Goal: Task Accomplishment & Management: Manage account settings

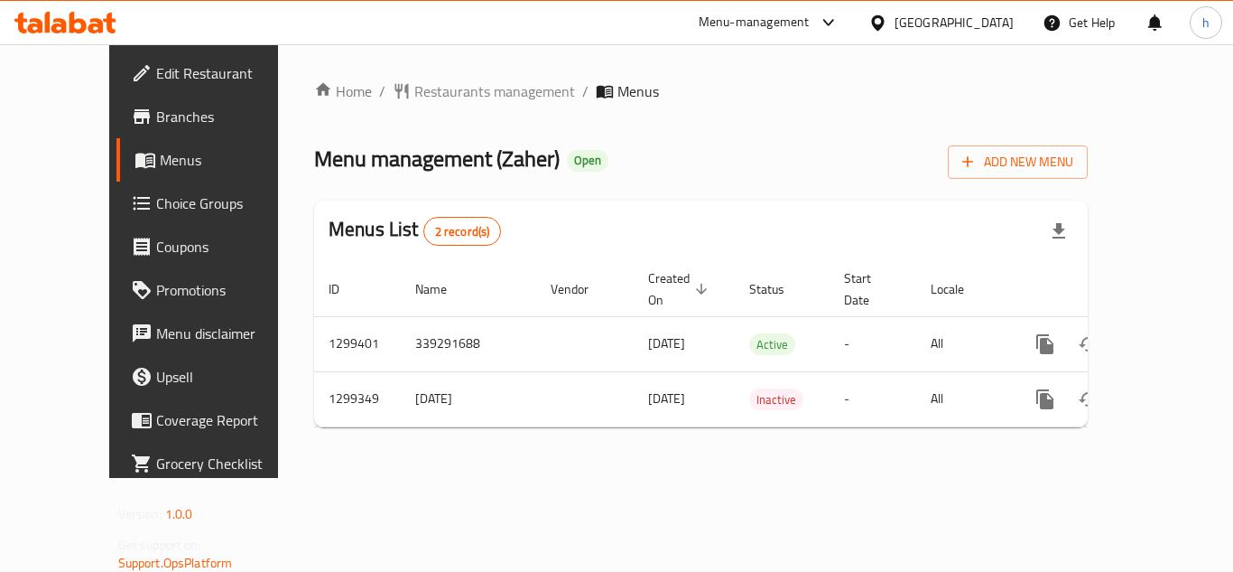
click at [156, 209] on span "Choice Groups" at bounding box center [228, 203] width 144 height 22
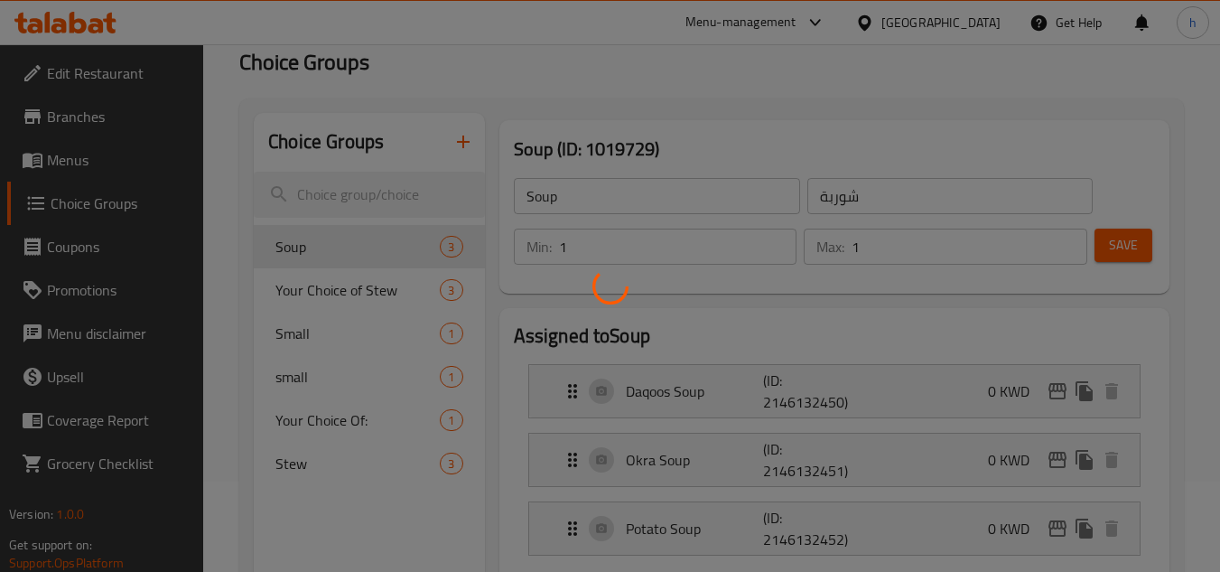
scroll to position [181, 0]
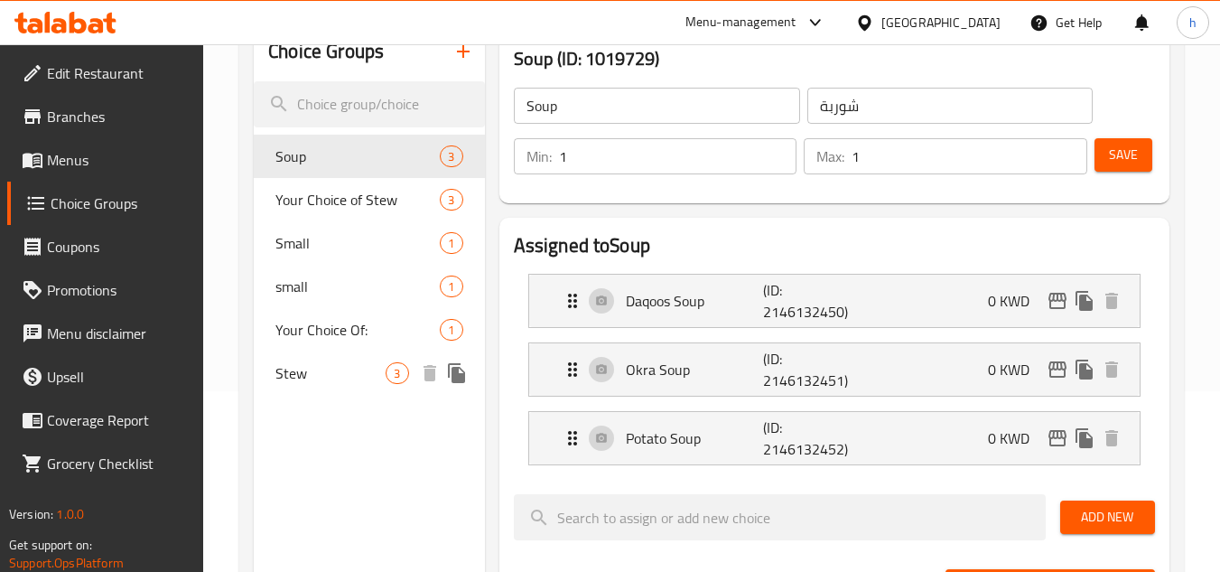
click at [290, 378] on span "Stew" at bounding box center [330, 373] width 110 height 22
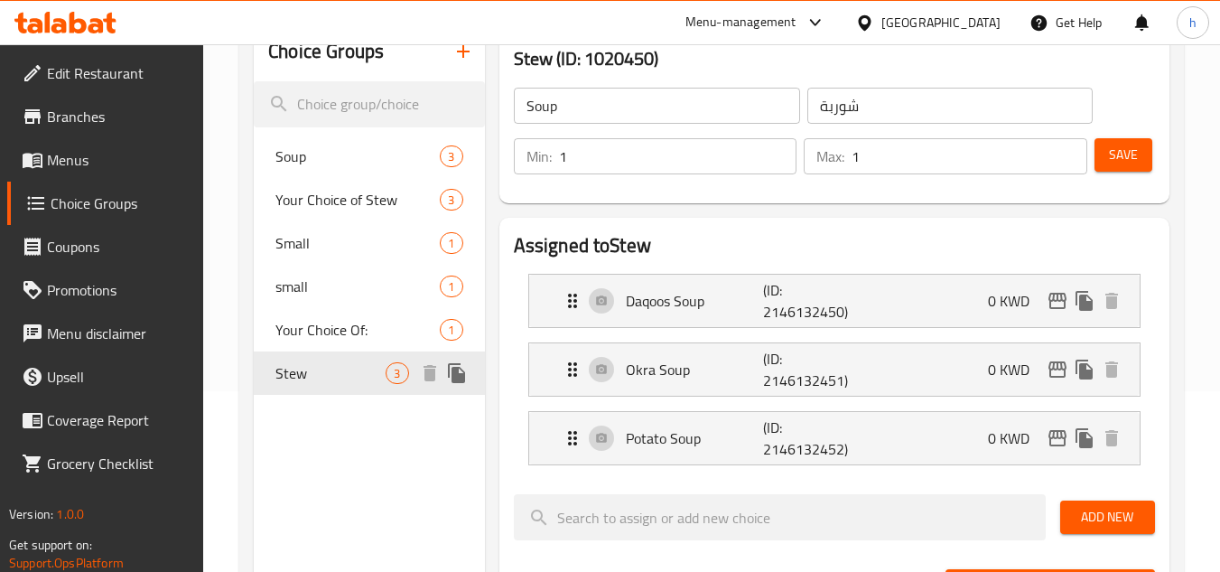
type input "Stew"
type input "مرق"
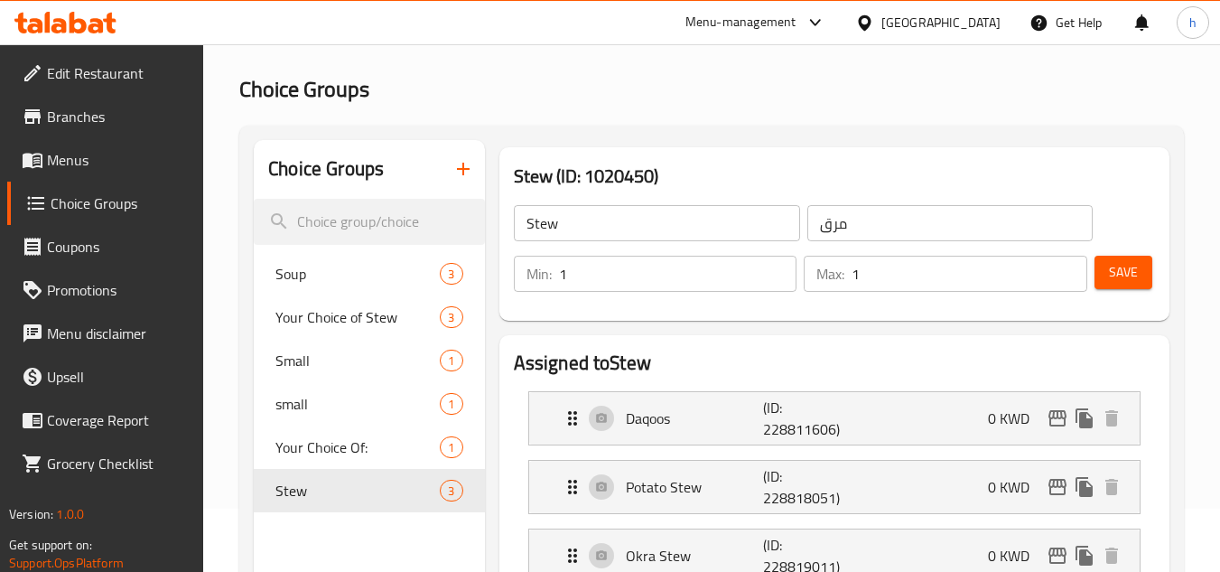
scroll to position [0, 0]
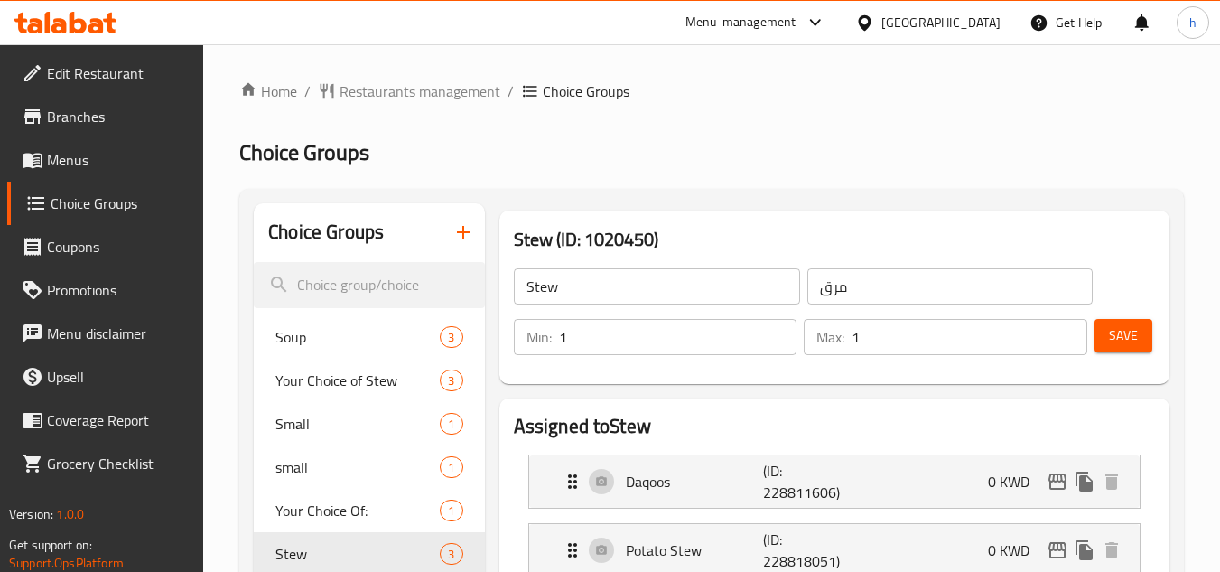
click at [387, 88] on span "Restaurants management" at bounding box center [420, 91] width 161 height 22
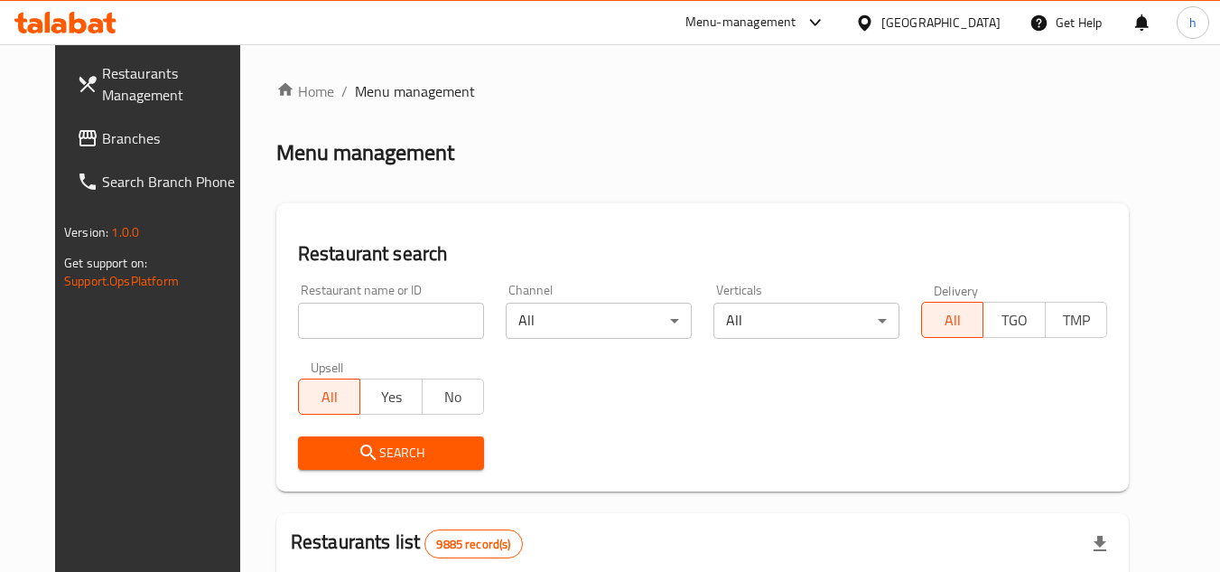
click at [985, 24] on div "[GEOGRAPHIC_DATA]" at bounding box center [940, 23] width 119 height 20
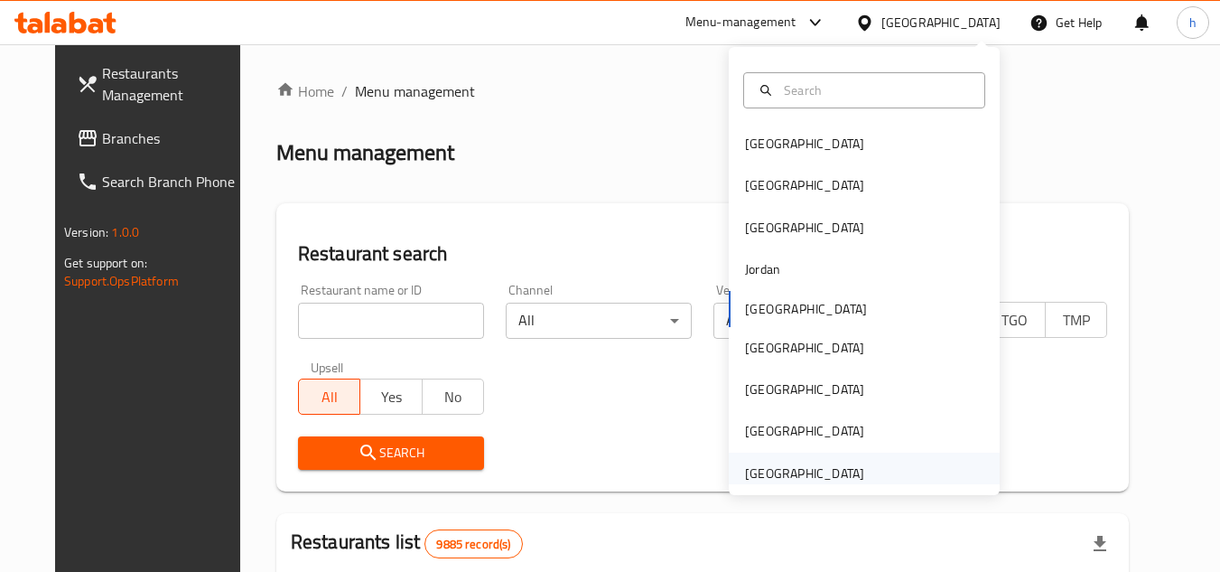
click at [767, 470] on div "[GEOGRAPHIC_DATA]" at bounding box center [804, 473] width 119 height 20
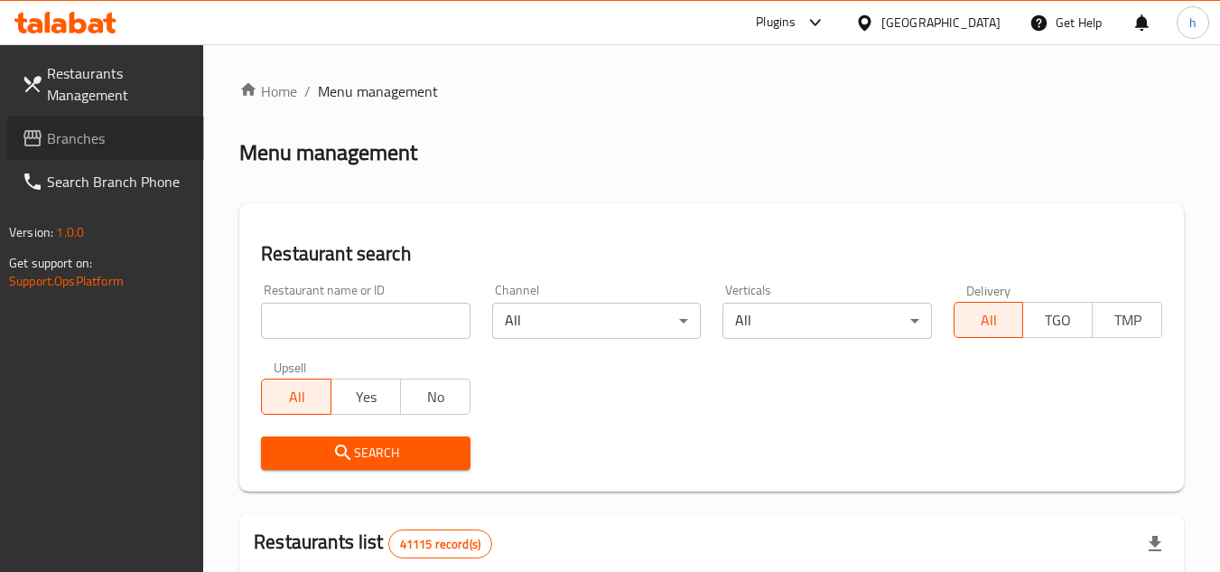
click at [109, 148] on span "Branches" at bounding box center [118, 138] width 143 height 22
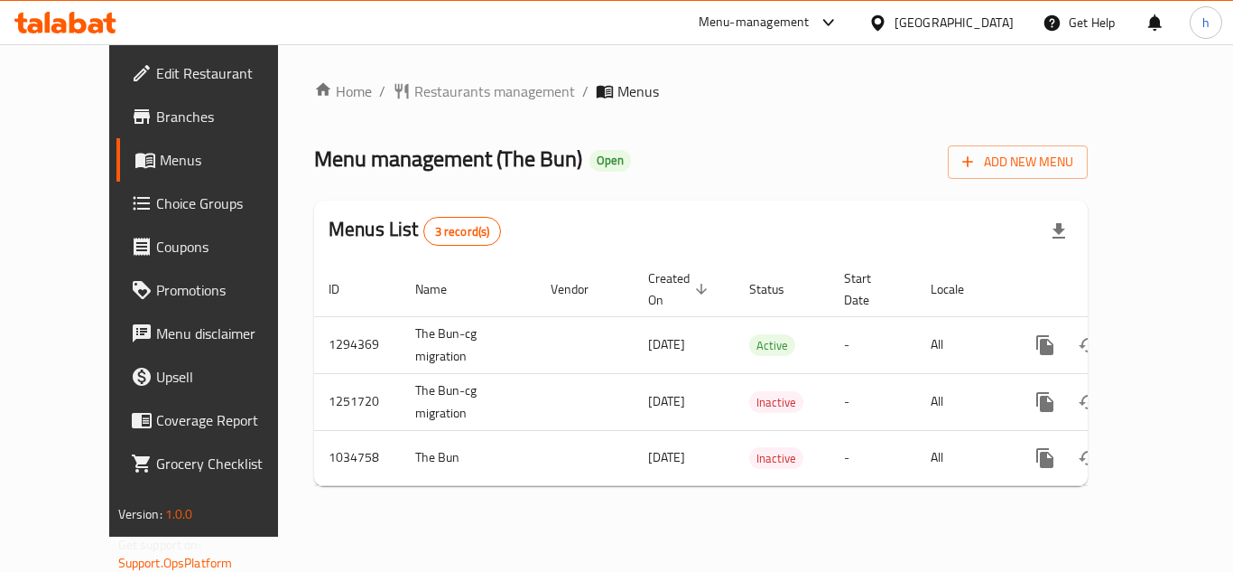
click at [156, 201] on span "Choice Groups" at bounding box center [228, 203] width 144 height 22
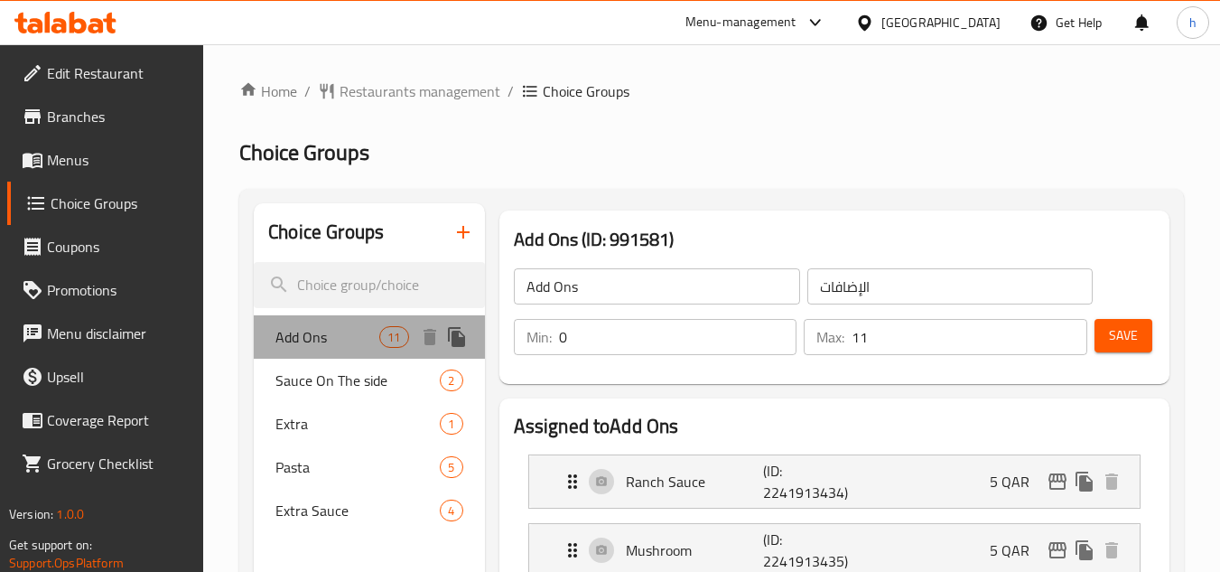
click at [328, 344] on span "Add Ons" at bounding box center [327, 337] width 104 height 22
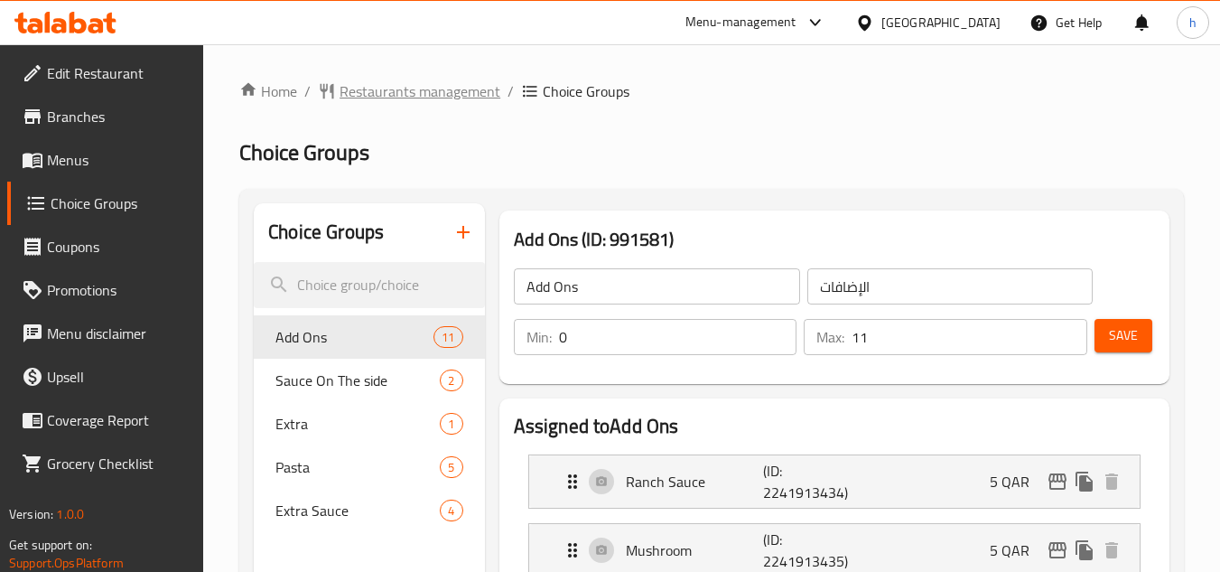
click at [385, 91] on span "Restaurants management" at bounding box center [420, 91] width 161 height 22
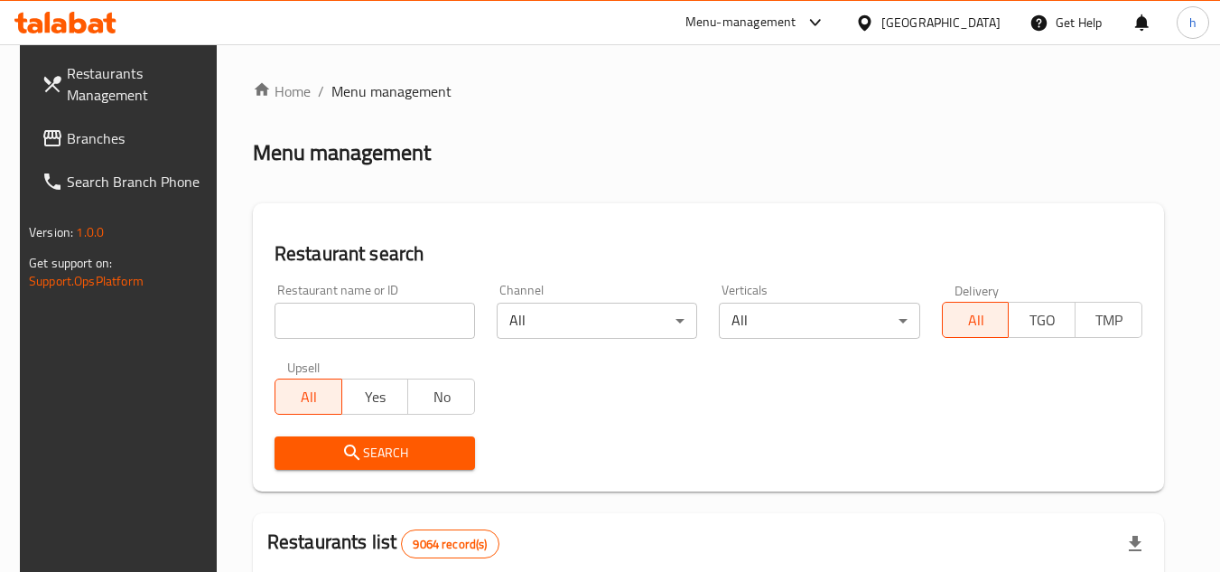
click at [989, 21] on div "[GEOGRAPHIC_DATA]" at bounding box center [940, 23] width 119 height 20
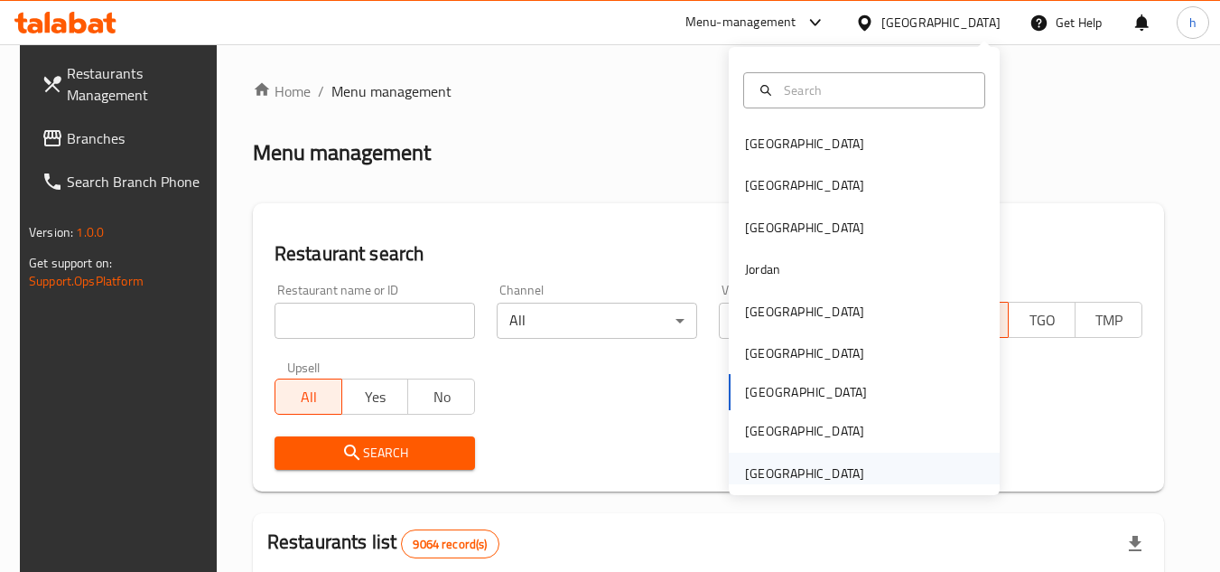
click at [777, 459] on div "[GEOGRAPHIC_DATA]" at bounding box center [804, 473] width 148 height 42
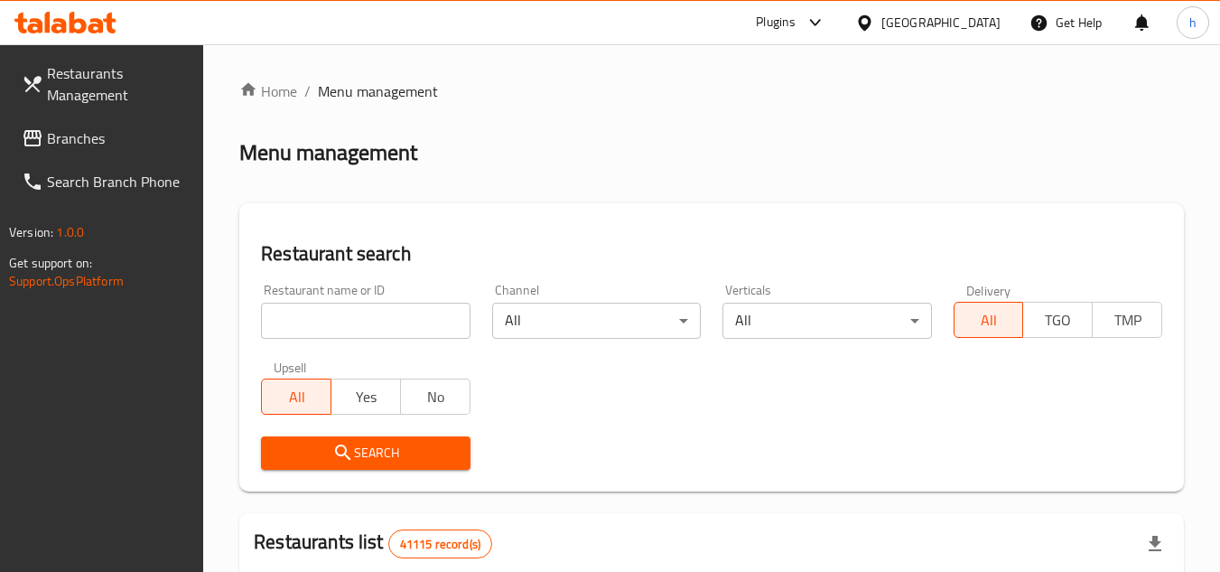
click at [98, 140] on span "Branches" at bounding box center [118, 138] width 143 height 22
